Goal: Task Accomplishment & Management: Manage account settings

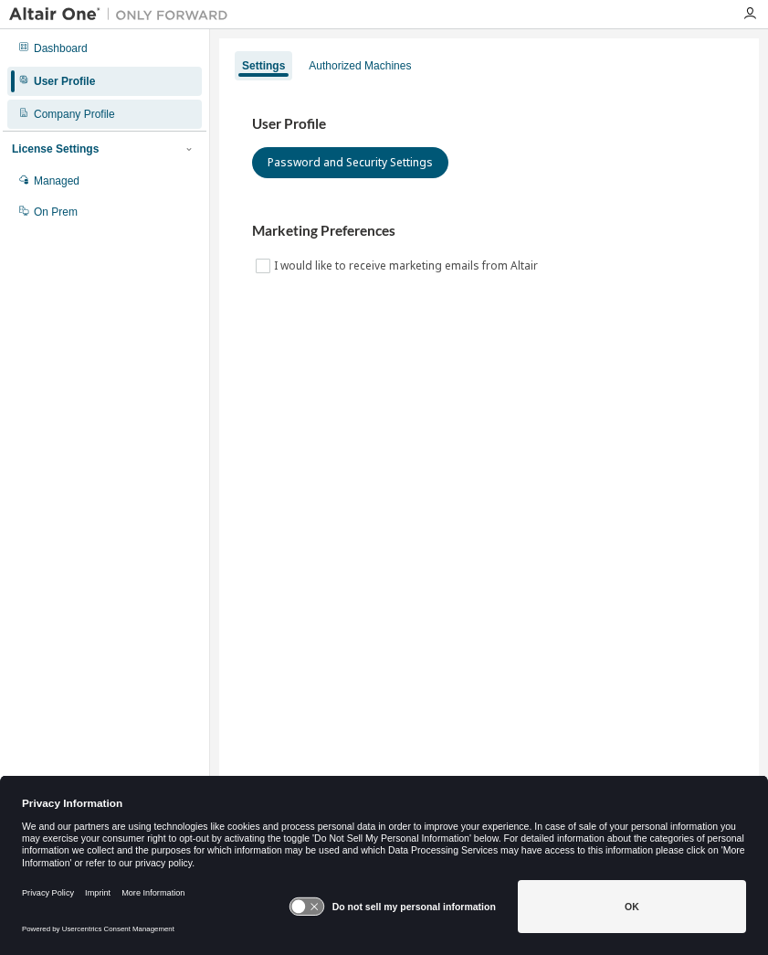
click at [112, 106] on div "Company Profile" at bounding box center [104, 114] width 195 height 29
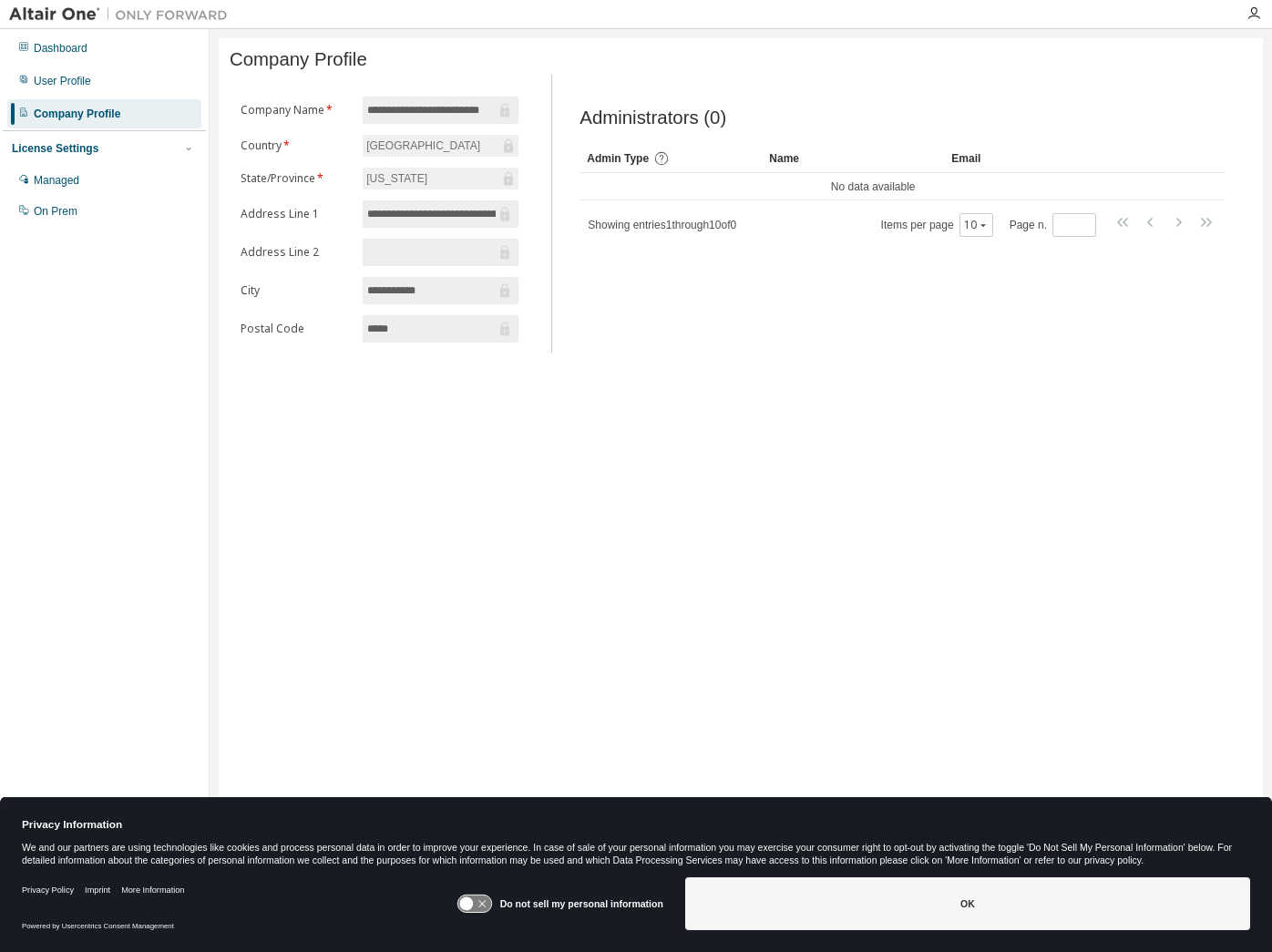
scroll to position [0, 21]
click at [118, 79] on div "User Profile" at bounding box center [104, 81] width 194 height 29
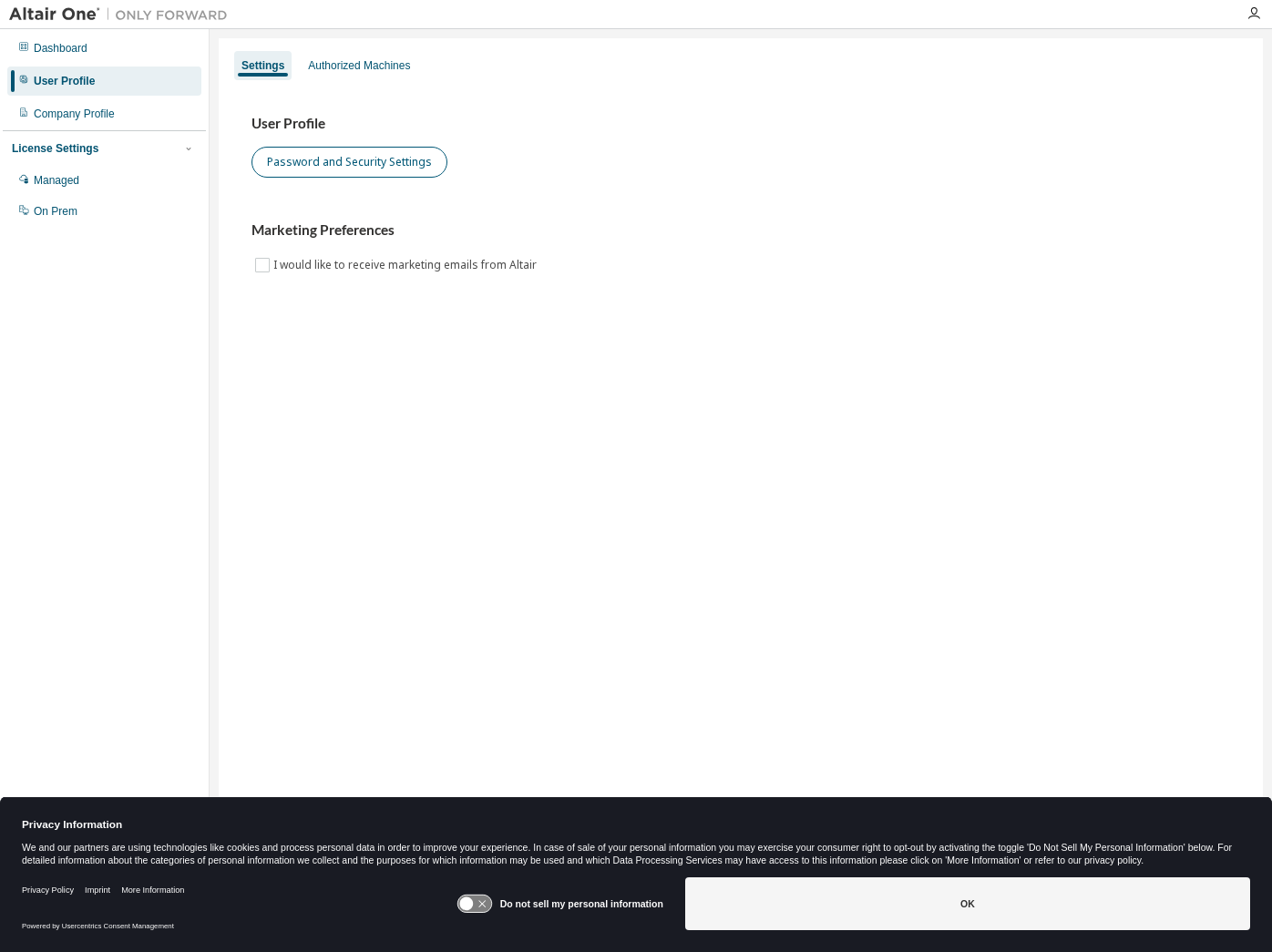
click at [337, 157] on button "Password and Security Settings" at bounding box center [349, 161] width 195 height 31
